Goal: Information Seeking & Learning: Learn about a topic

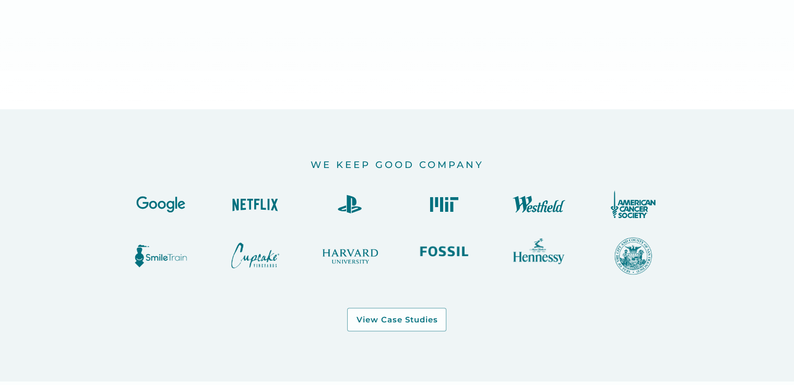
scroll to position [940, 0]
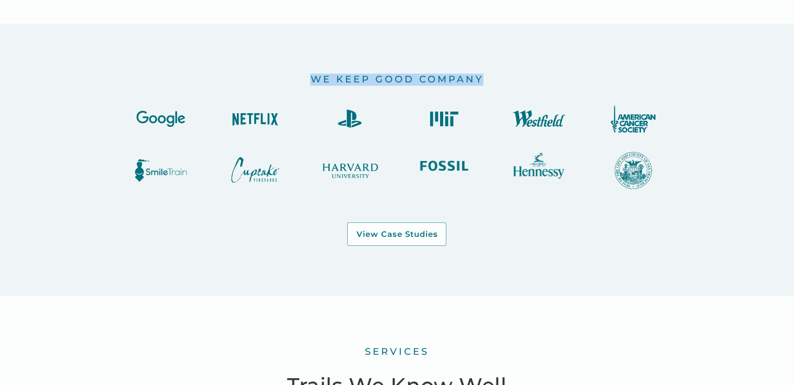
drag, startPoint x: 310, startPoint y: 80, endPoint x: 498, endPoint y: 65, distance: 188.6
click at [494, 66] on div "we keep good company View Case Studies" at bounding box center [397, 160] width 794 height 273
click at [512, 65] on div "we keep good company View Case Studies" at bounding box center [397, 160] width 794 height 273
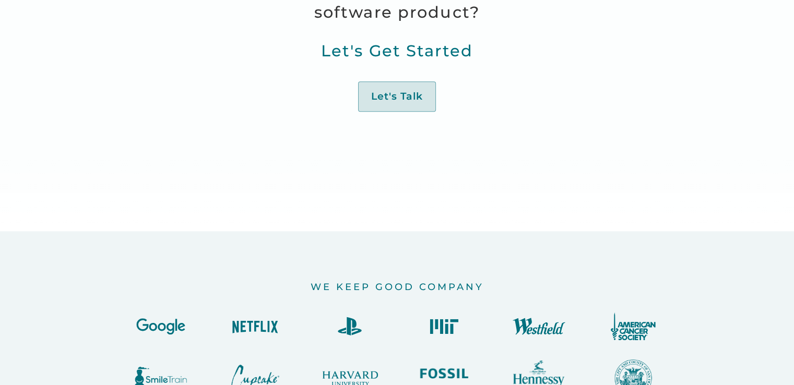
scroll to position [888, 0]
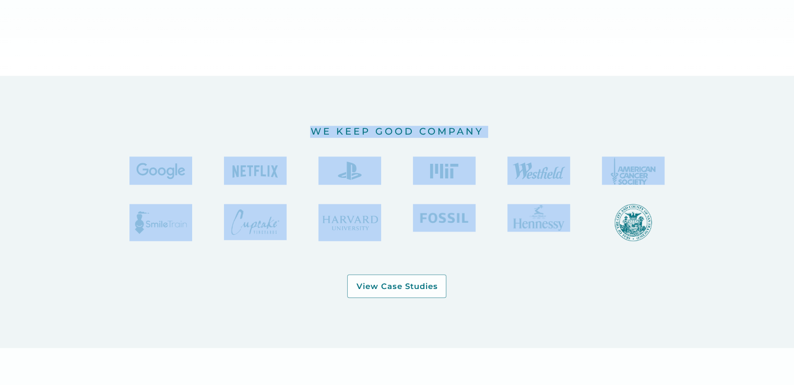
drag, startPoint x: 303, startPoint y: 124, endPoint x: 510, endPoint y: 225, distance: 230.1
click at [510, 224] on div "we keep good company View Case Studies" at bounding box center [397, 212] width 794 height 273
click at [538, 299] on div "we keep good company View Case Studies" at bounding box center [397, 212] width 794 height 273
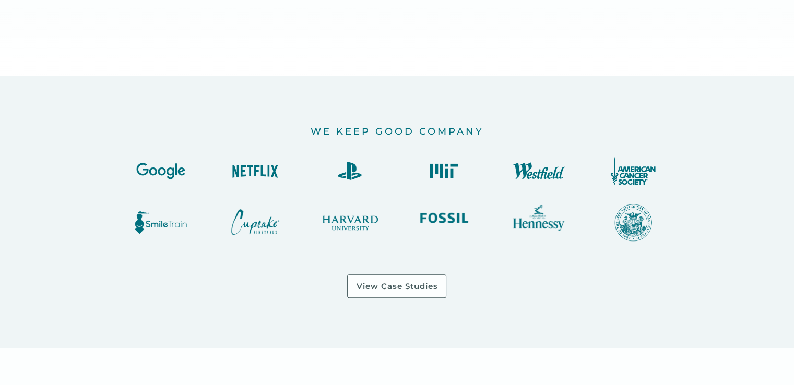
click at [391, 286] on div "View Case Studies" at bounding box center [396, 287] width 81 height 10
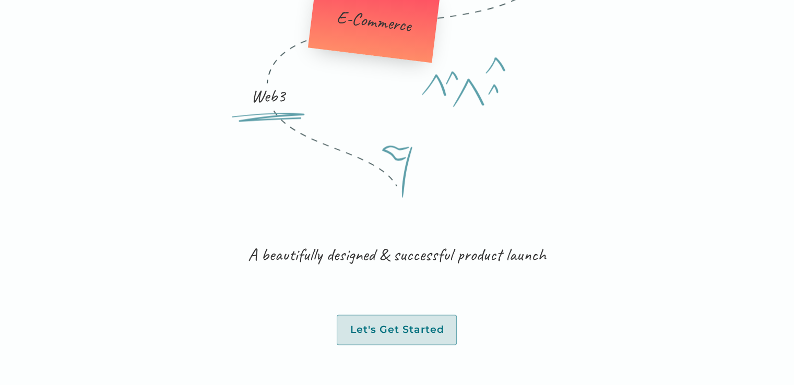
scroll to position [1328, 0]
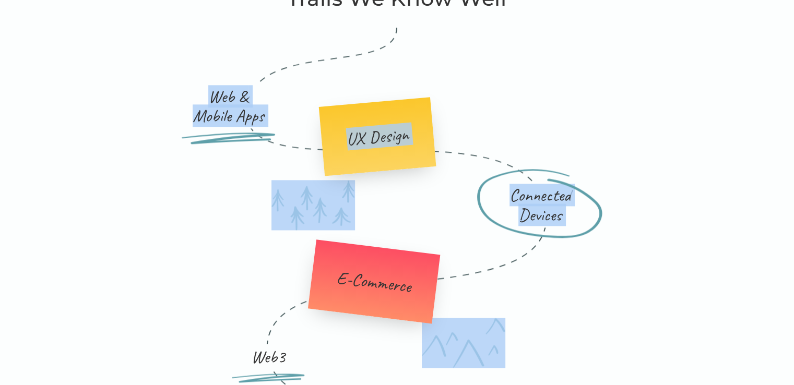
drag, startPoint x: 551, startPoint y: 202, endPoint x: 366, endPoint y: 199, distance: 184.9
click at [449, 218] on div "Web & Mobile Apps UX Design Connected Devices E-Commerce Web3" at bounding box center [396, 214] width 501 height 372
click at [393, 132] on div "UX Design" at bounding box center [377, 136] width 63 height 25
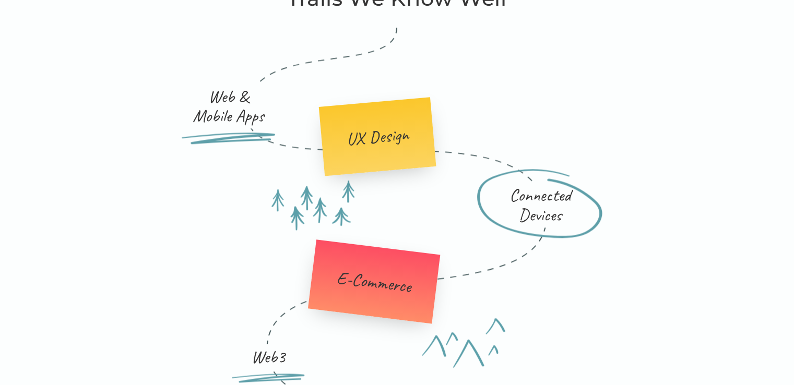
click at [556, 132] on div "Web & Mobile Apps UX Design Connected Devices E-Commerce Web3" at bounding box center [396, 214] width 501 height 372
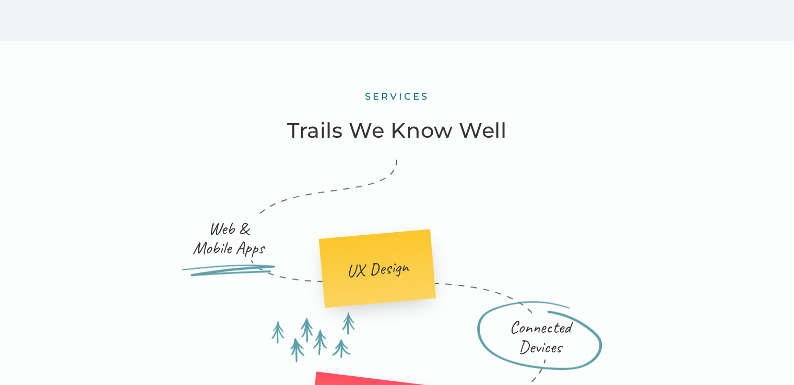
scroll to position [1119, 0]
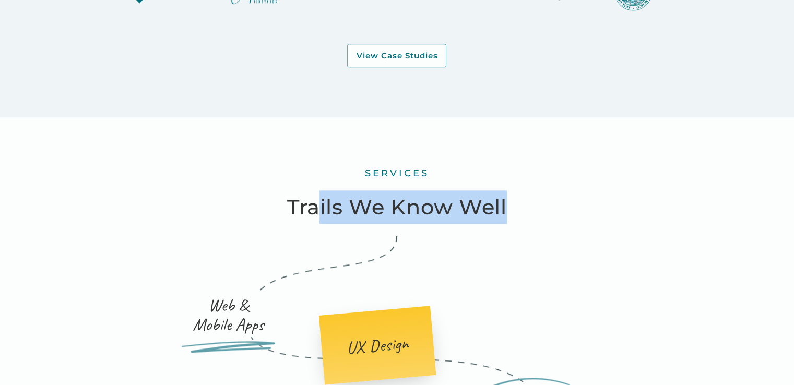
drag, startPoint x: 323, startPoint y: 225, endPoint x: 541, endPoint y: 213, distance: 217.6
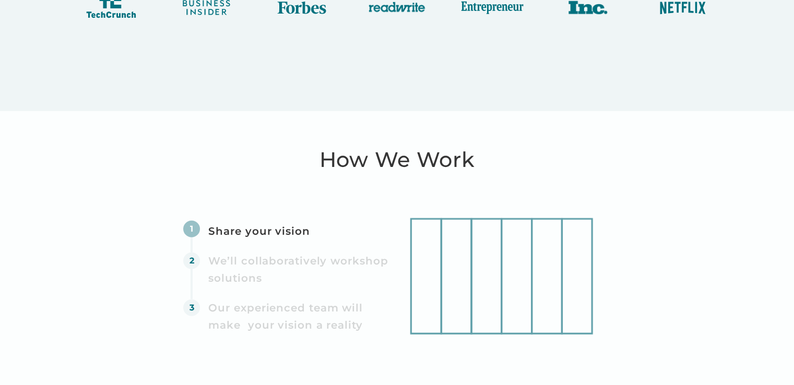
scroll to position [2529, 0]
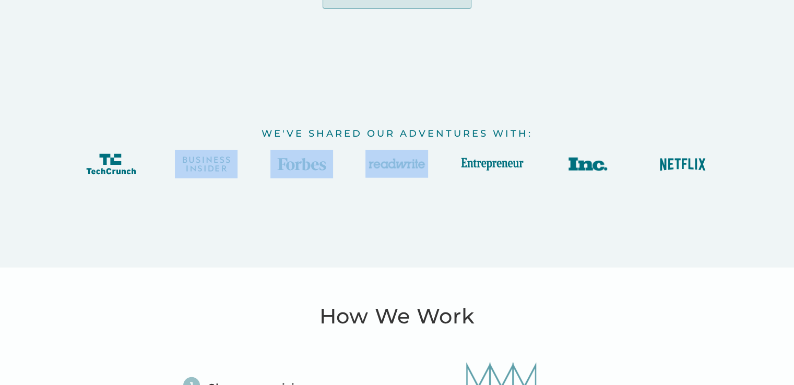
drag, startPoint x: 176, startPoint y: 163, endPoint x: 514, endPoint y: 182, distance: 339.0
click at [473, 174] on div at bounding box center [396, 164] width 643 height 28
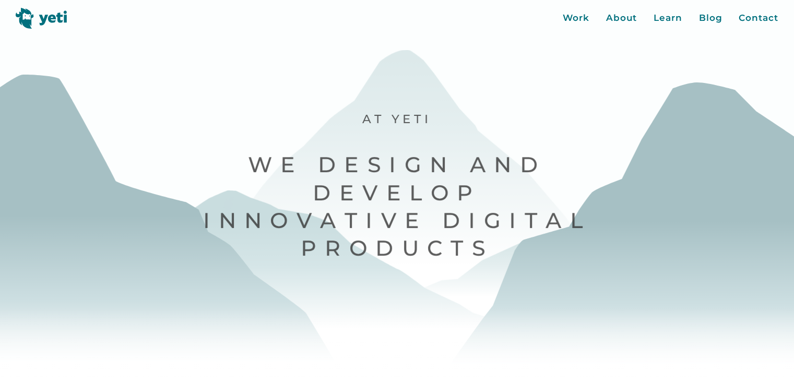
scroll to position [0, 0]
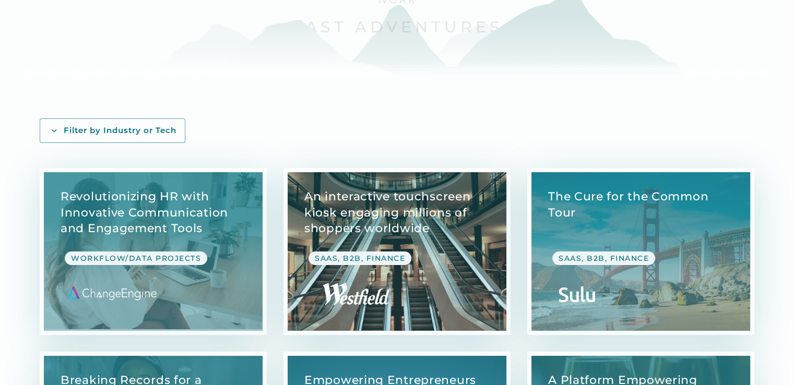
scroll to position [157, 0]
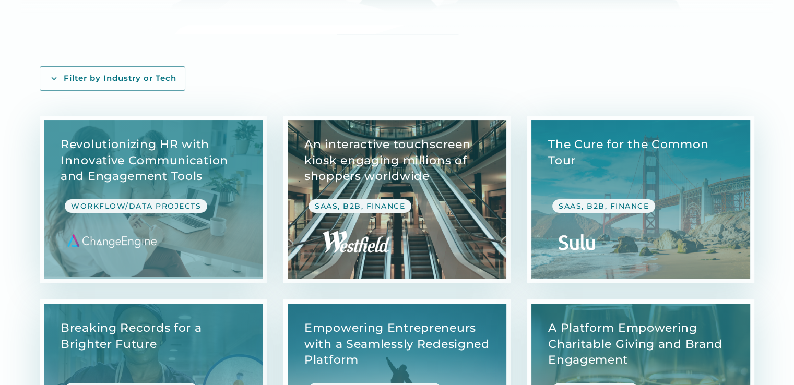
click at [370, 210] on link "View Case Study" at bounding box center [397, 199] width 219 height 159
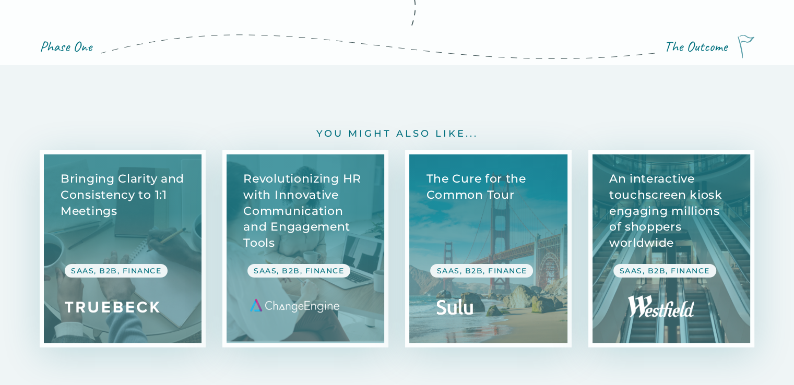
scroll to position [3658, 0]
